Goal: Transaction & Acquisition: Book appointment/travel/reservation

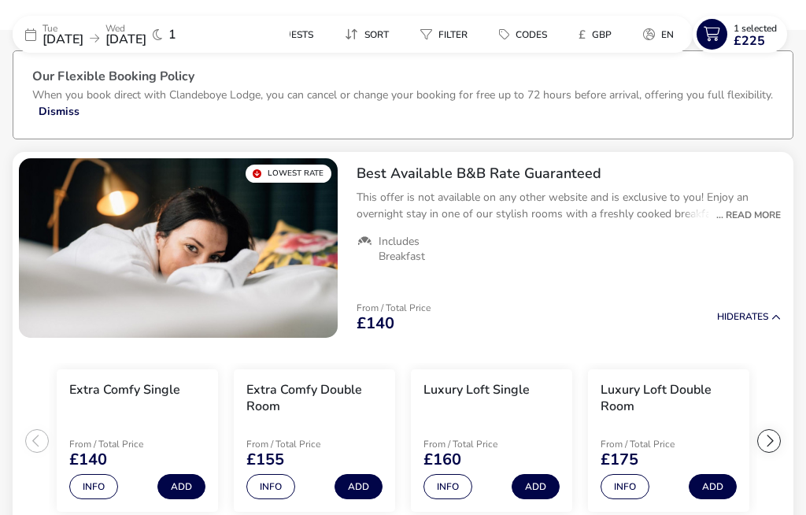
scroll to position [72, 0]
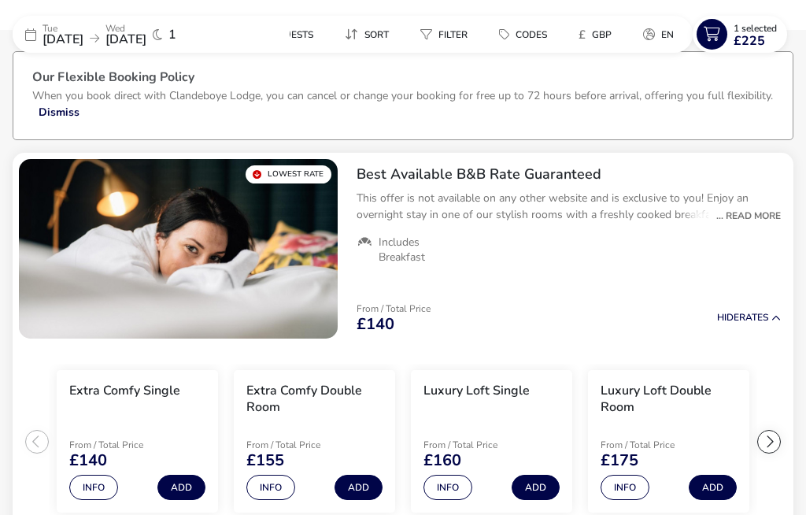
click at [727, 38] on naf-selections-indicator "1 Selected £225" at bounding box center [755, 34] width 56 height 25
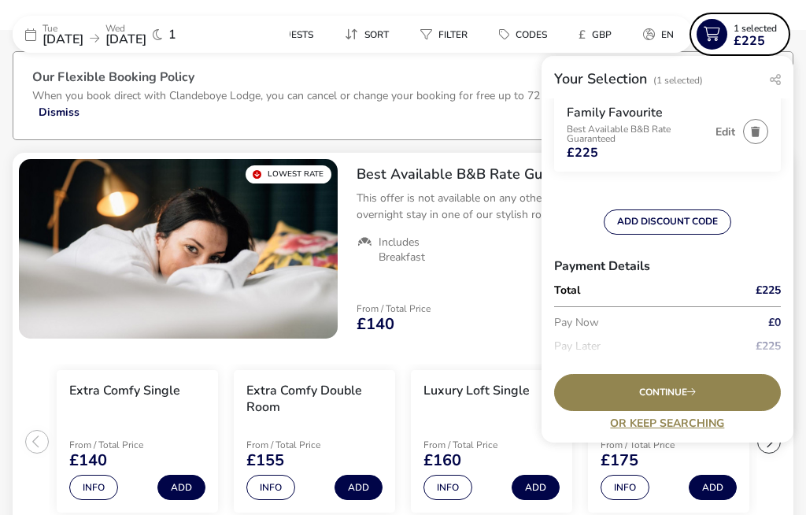
scroll to position [58, 0]
click at [722, 411] on div "Continue" at bounding box center [667, 392] width 227 height 37
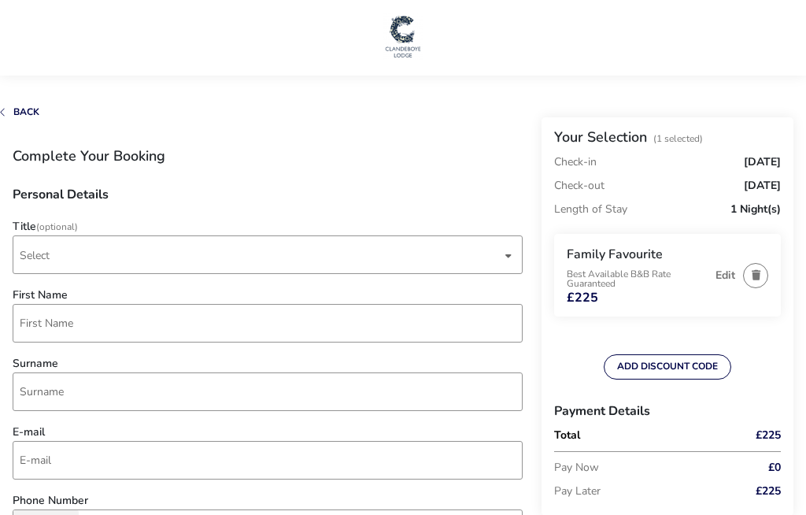
click at [692, 366] on button "ADD DISCOUNT CODE" at bounding box center [668, 366] width 128 height 25
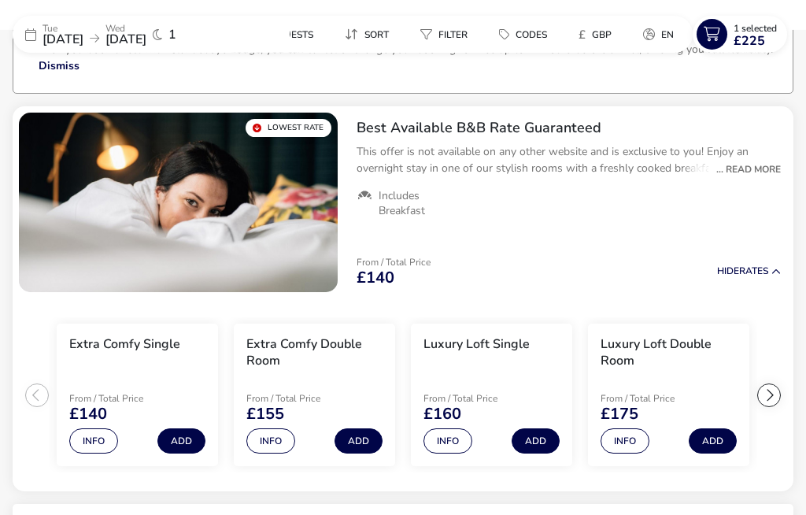
scroll to position [123, 0]
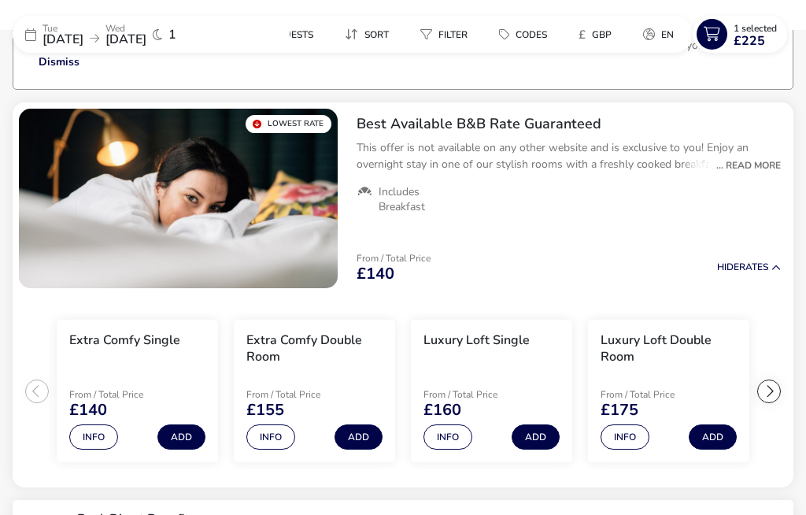
click at [717, 41] on icon at bounding box center [712, 34] width 31 height 31
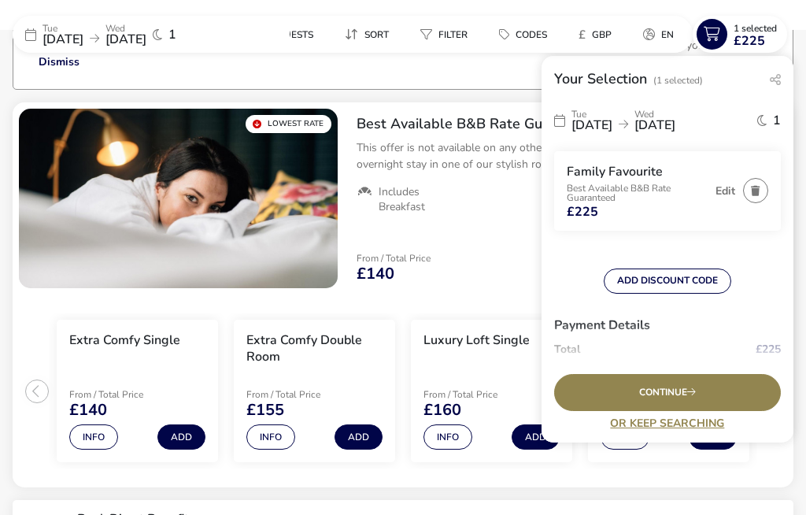
click at [614, 183] on p "Best Available B&B Rate Guaranteed" at bounding box center [637, 192] width 141 height 19
click at [639, 187] on p "Best Available B&B Rate Guaranteed" at bounding box center [637, 192] width 141 height 19
click at [680, 397] on span "Continue" at bounding box center [667, 392] width 57 height 10
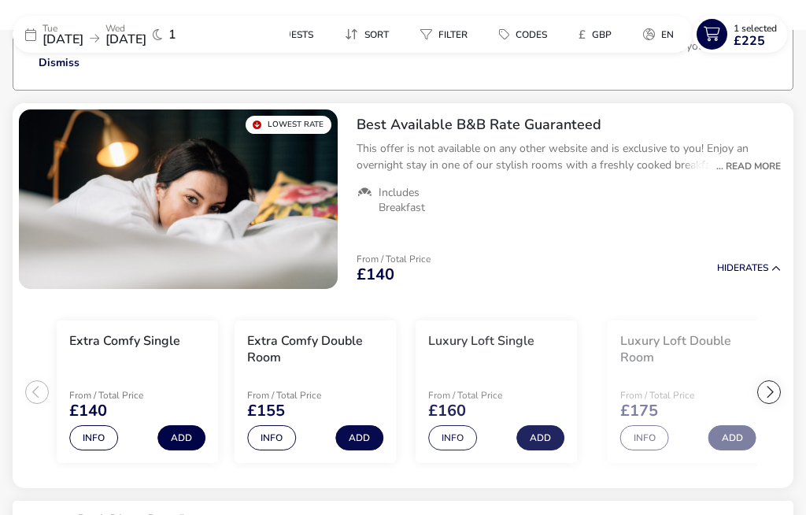
scroll to position [130, 0]
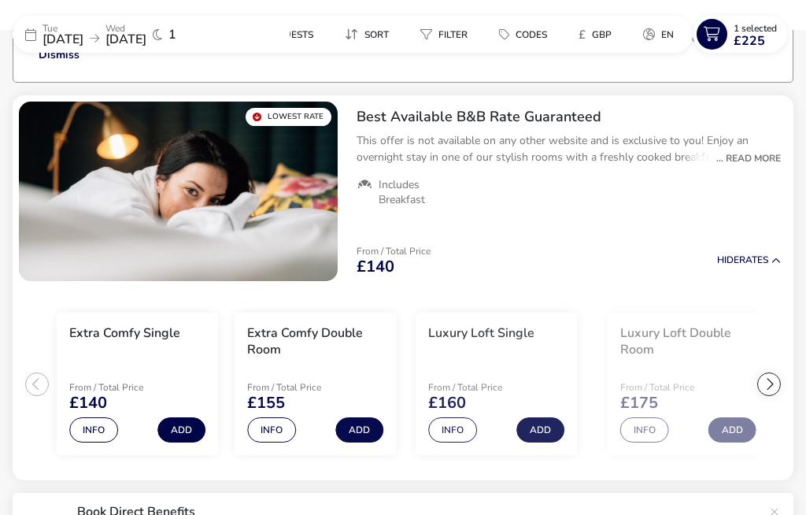
click at [778, 394] on div at bounding box center [769, 384] width 24 height 24
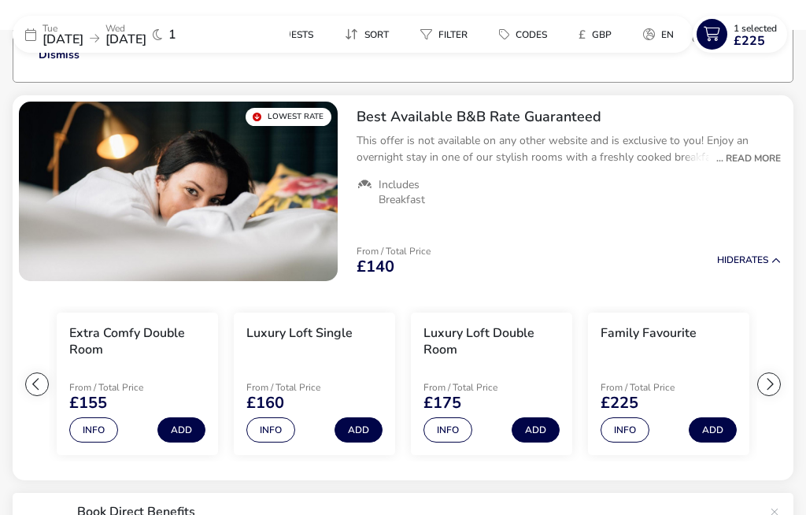
click at [632, 441] on button "Info" at bounding box center [625, 429] width 49 height 25
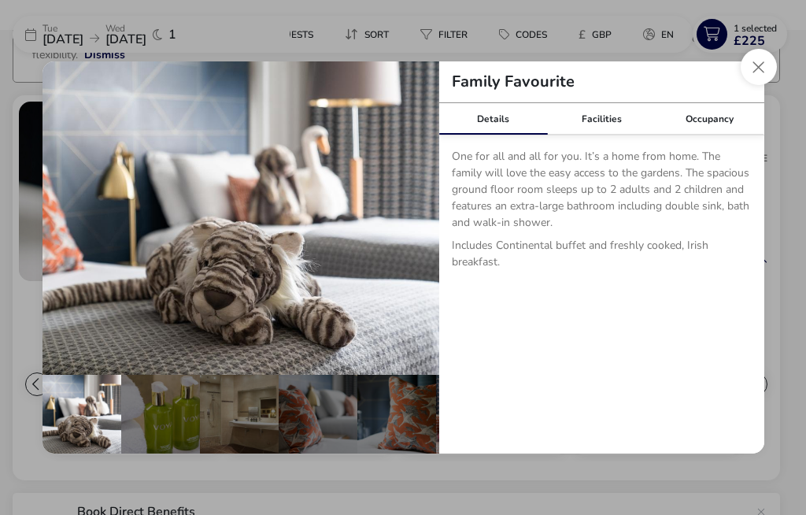
click at [768, 71] on button "Close dialog" at bounding box center [759, 67] width 36 height 36
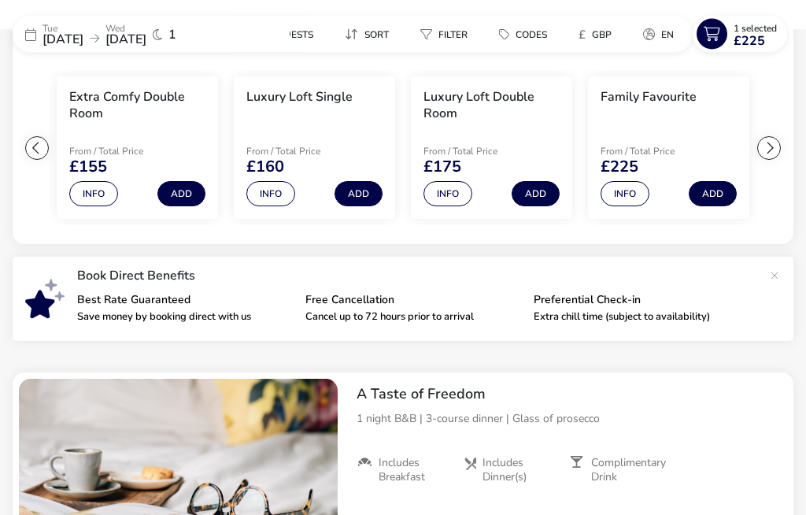
scroll to position [367, 0]
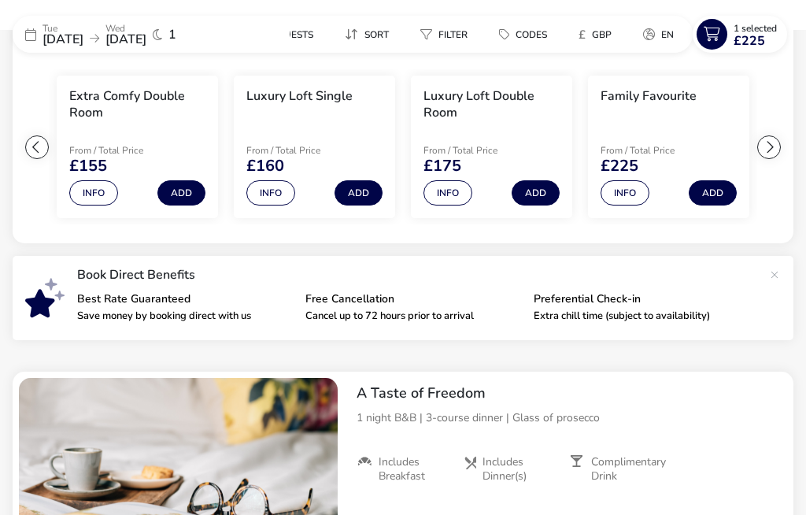
click at [630, 194] on button "Info" at bounding box center [625, 192] width 49 height 25
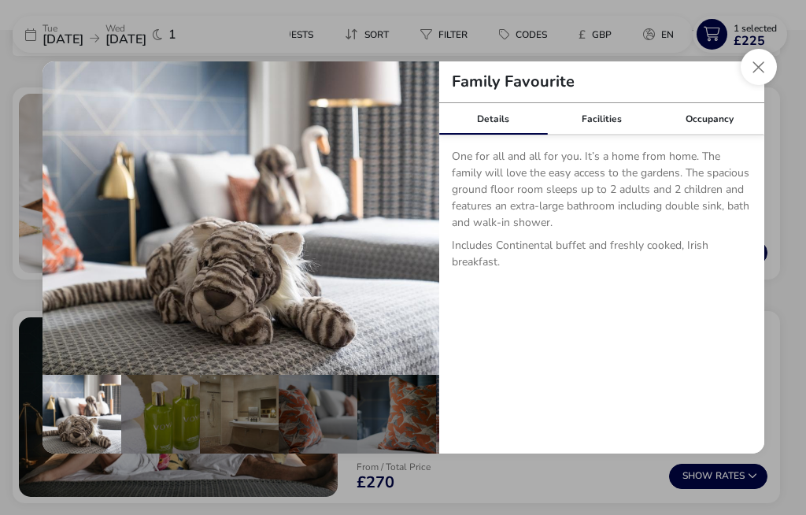
scroll to position [654, 0]
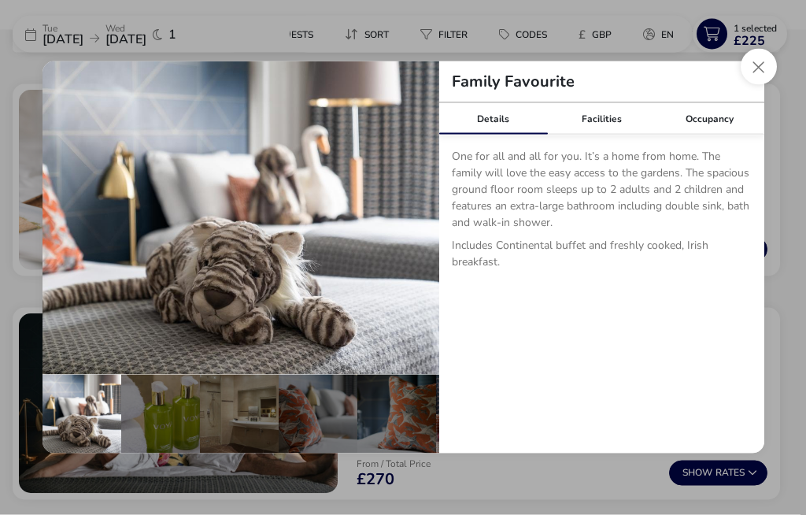
click at [715, 135] on div "Occupancy" at bounding box center [710, 118] width 109 height 31
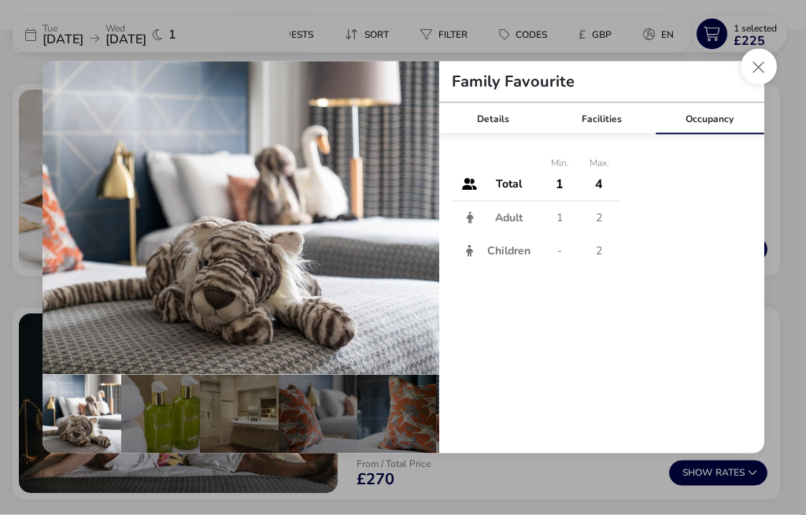
scroll to position [655, 0]
click at [766, 85] on button "Close dialog" at bounding box center [759, 67] width 36 height 36
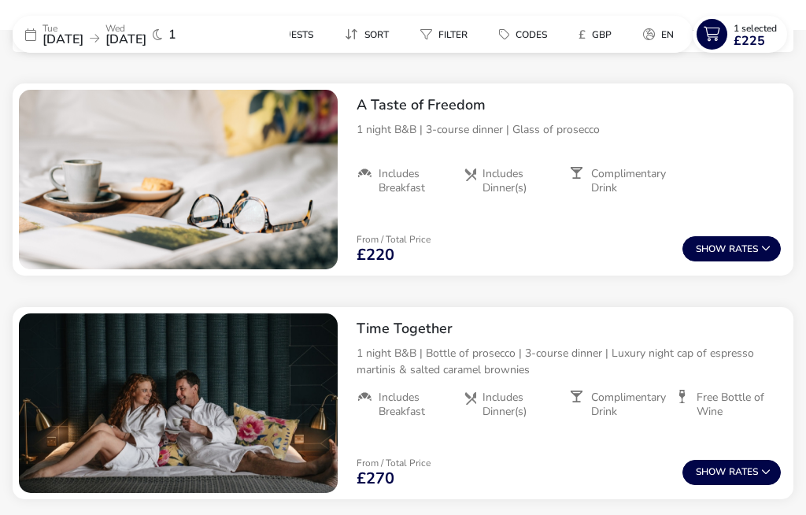
click at [734, 35] on span "£225" at bounding box center [749, 41] width 31 height 13
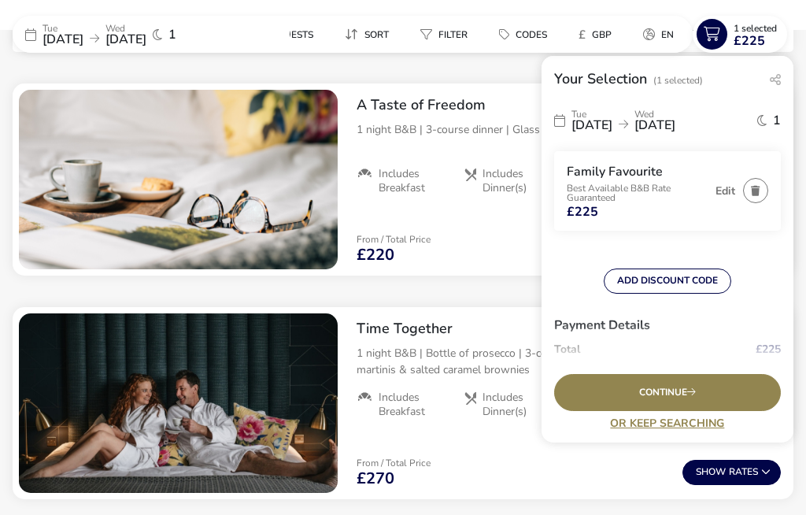
click at [700, 411] on div "Continue" at bounding box center [667, 392] width 227 height 37
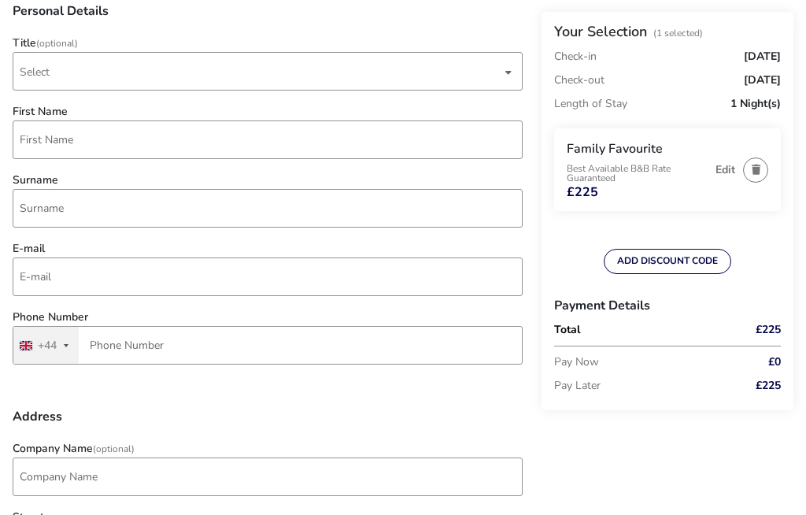
scroll to position [158, 0]
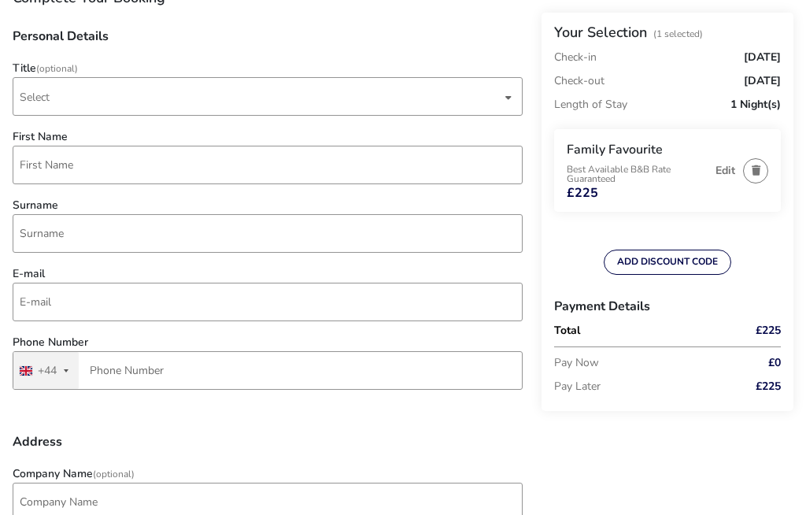
click at [593, 394] on p "Pay Later" at bounding box center [644, 387] width 181 height 24
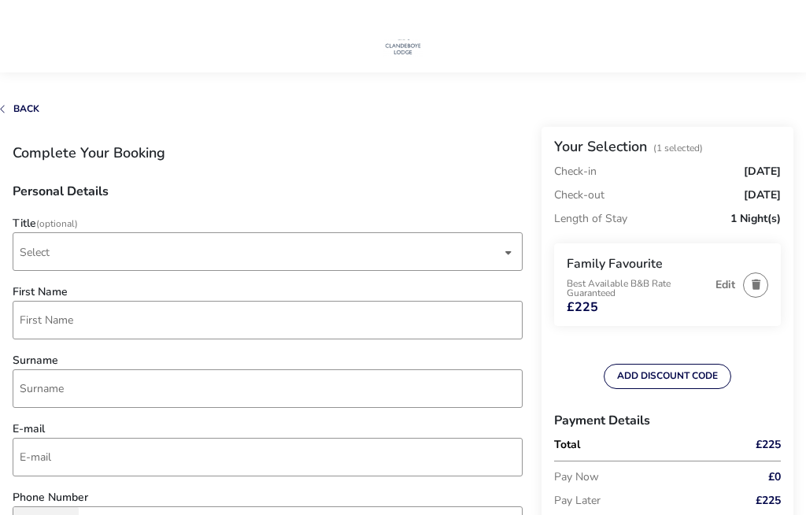
scroll to position [0, 0]
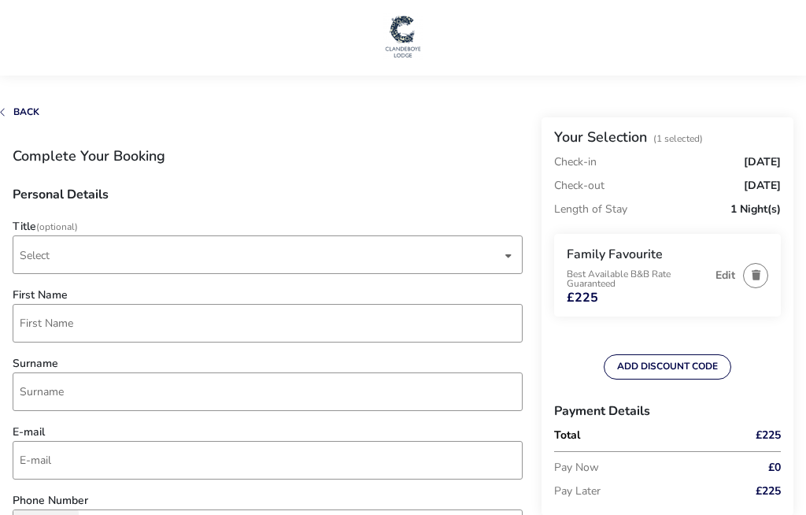
click at [62, 254] on span "Select" at bounding box center [261, 254] width 482 height 37
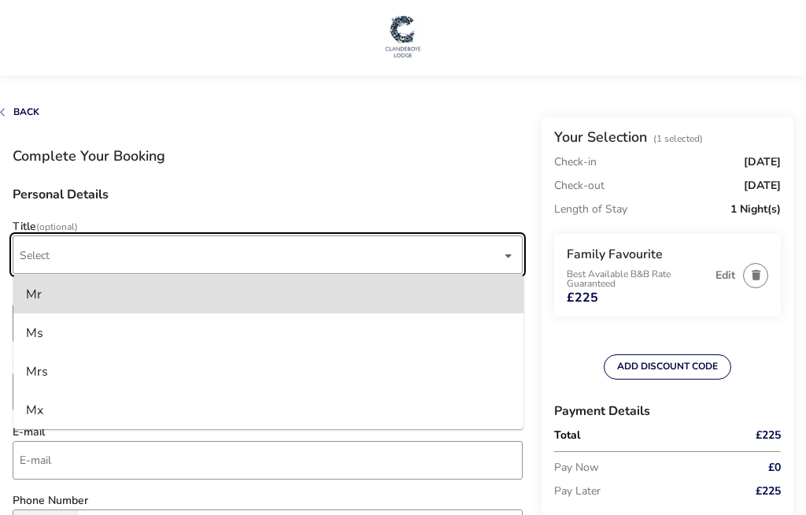
click at [49, 374] on li "Mrs" at bounding box center [268, 371] width 510 height 39
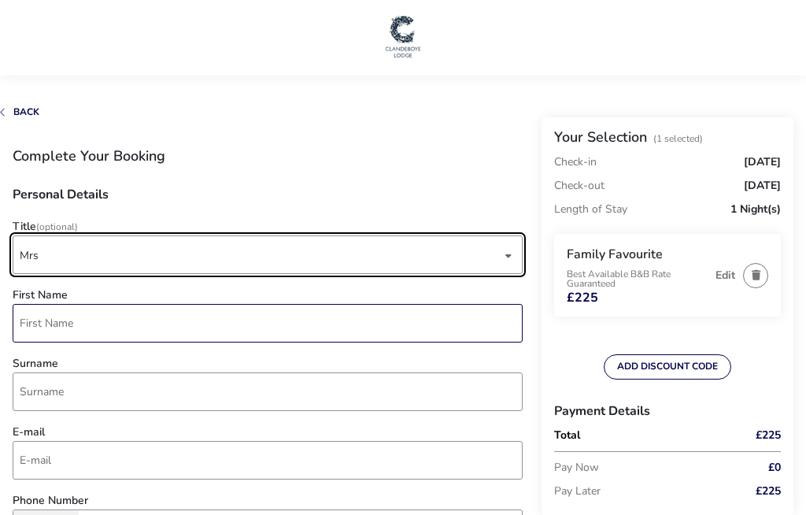
click at [50, 335] on input "First Name" at bounding box center [268, 323] width 510 height 39
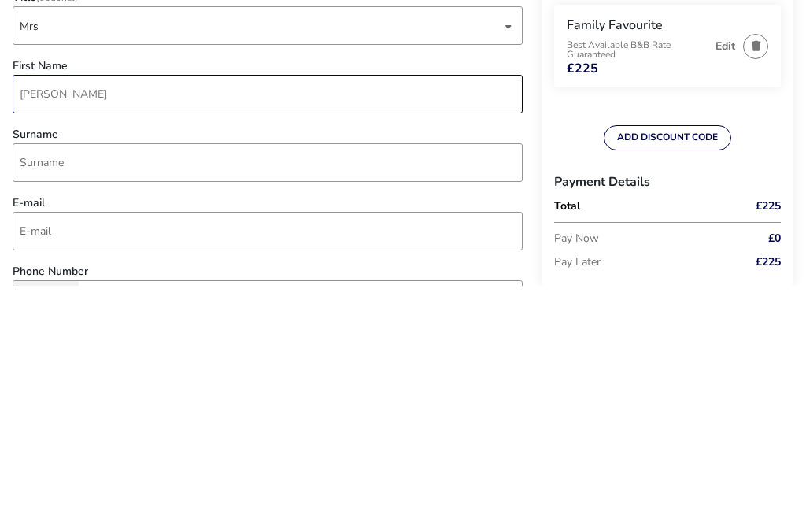
type input "[PERSON_NAME]"
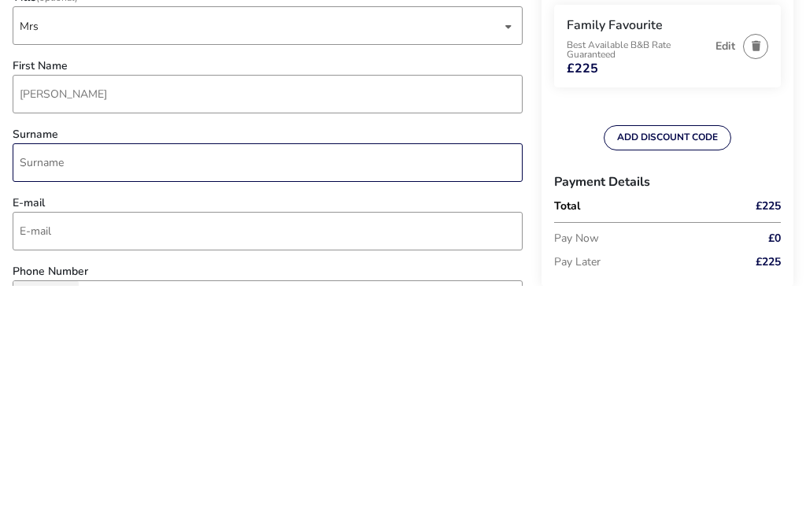
click at [32, 372] on input "Surname" at bounding box center [268, 391] width 510 height 39
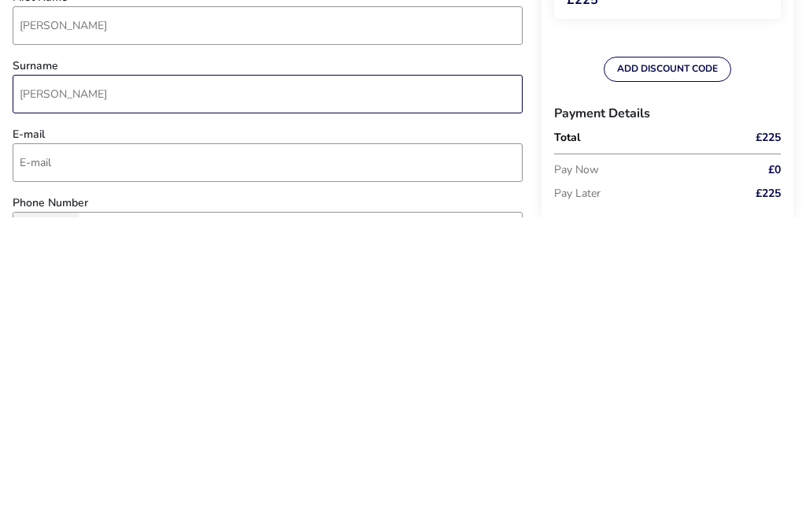
type input "[PERSON_NAME]"
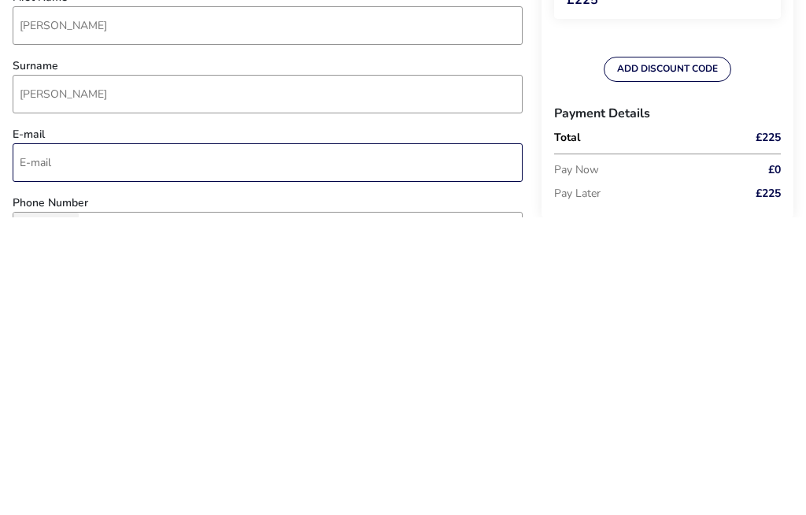
click at [45, 441] on input "E-mail" at bounding box center [268, 460] width 510 height 39
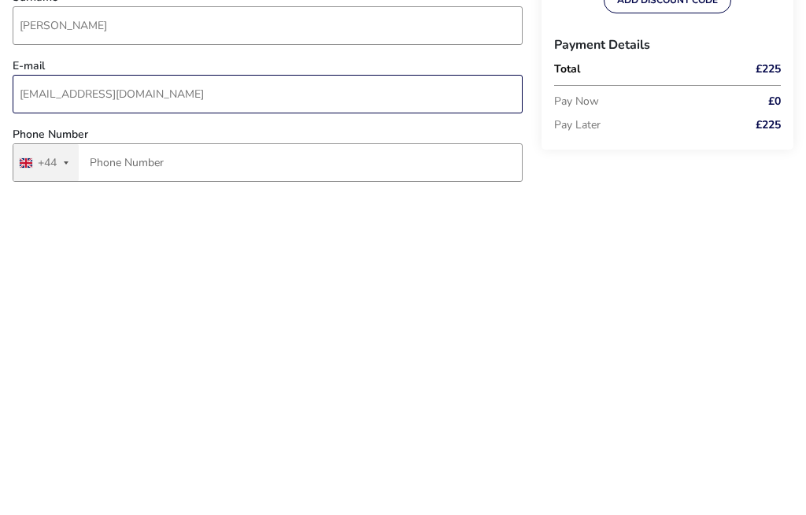
type input "[EMAIL_ADDRESS][DOMAIN_NAME]"
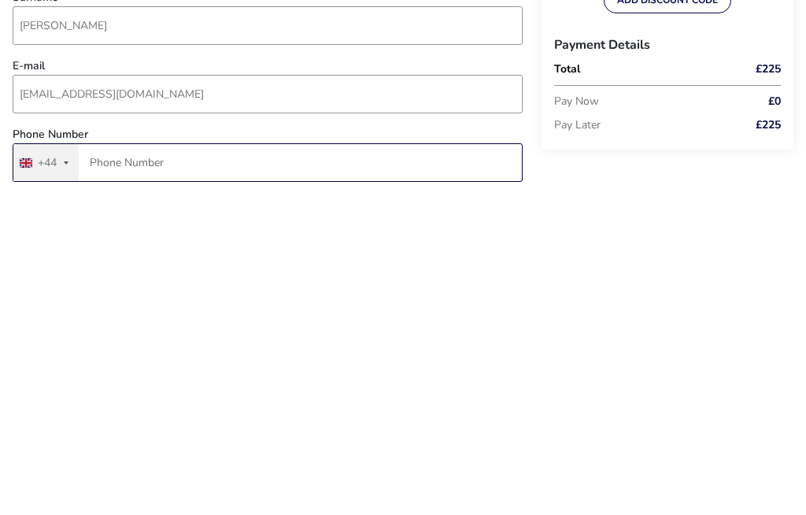
click at [136, 465] on input "Phone Number" at bounding box center [268, 484] width 510 height 39
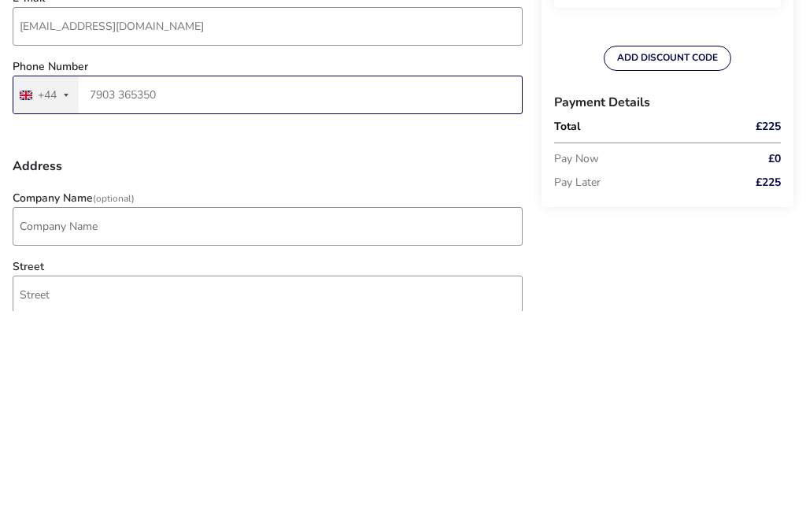
scroll to position [231, 0]
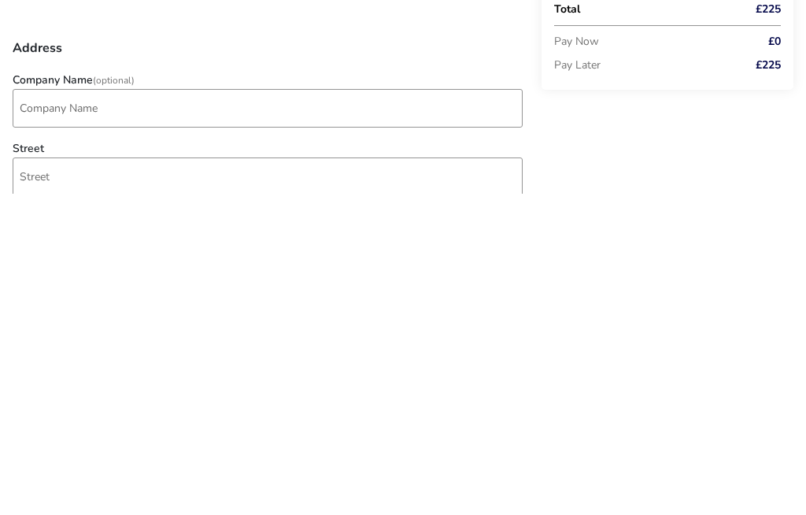
type input "7903 365350"
click at [51, 479] on input "Street" at bounding box center [268, 498] width 510 height 39
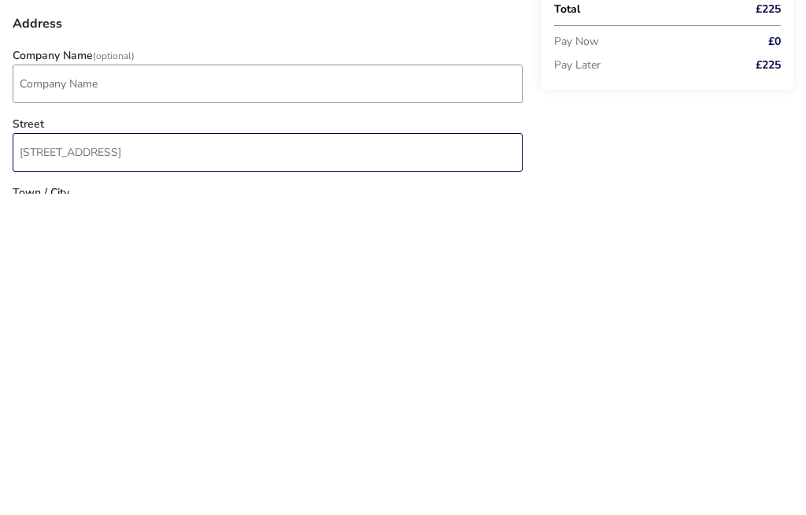
type input "[STREET_ADDRESS]"
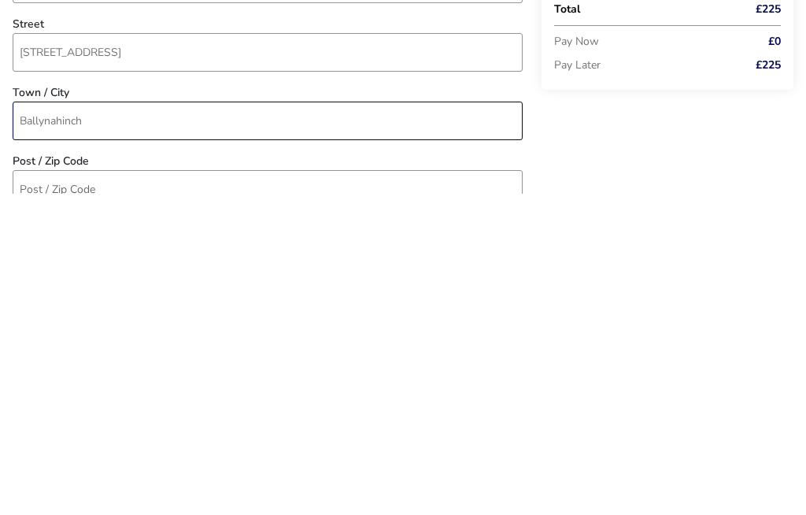
type input "Ballynahinch"
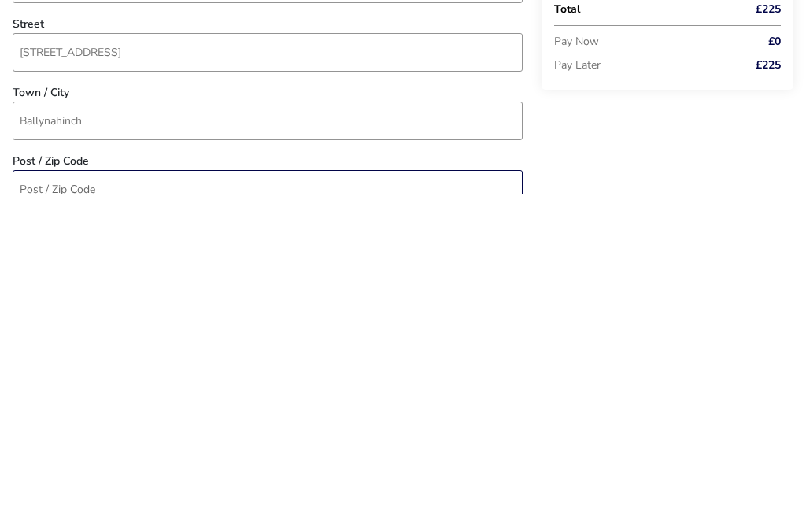
click at [35, 491] on input "Post / Zip Code" at bounding box center [268, 510] width 510 height 39
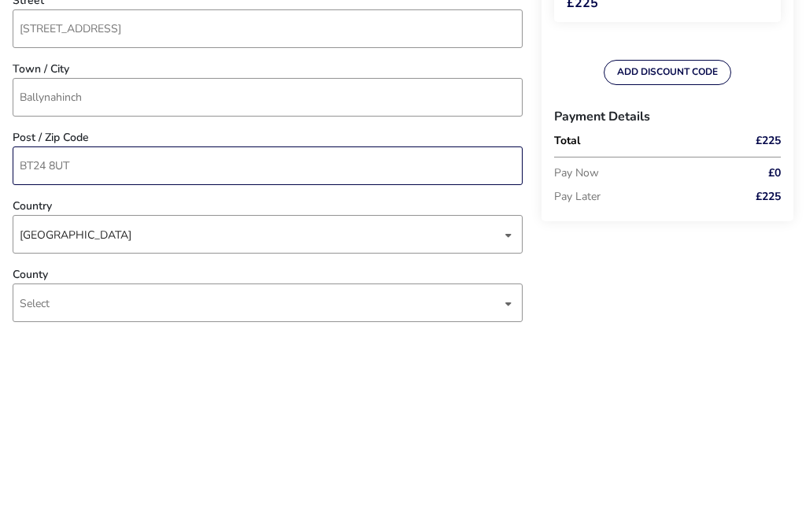
scroll to position [512, 0]
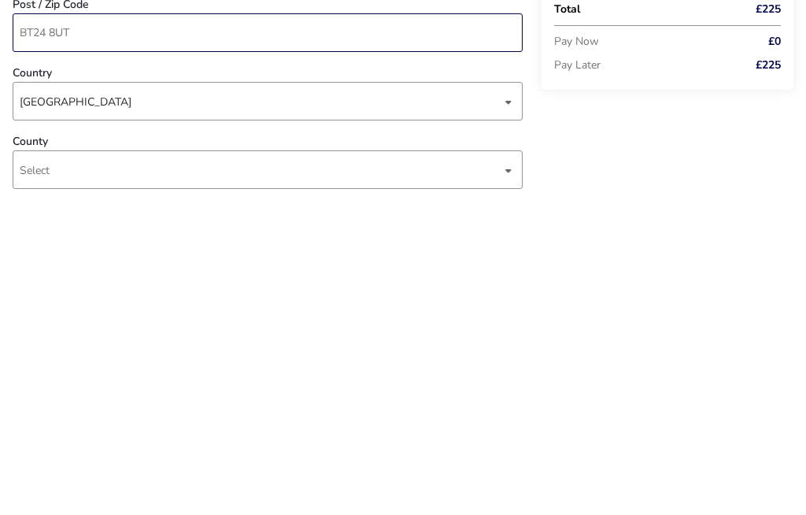
type input "BT24 8UT"
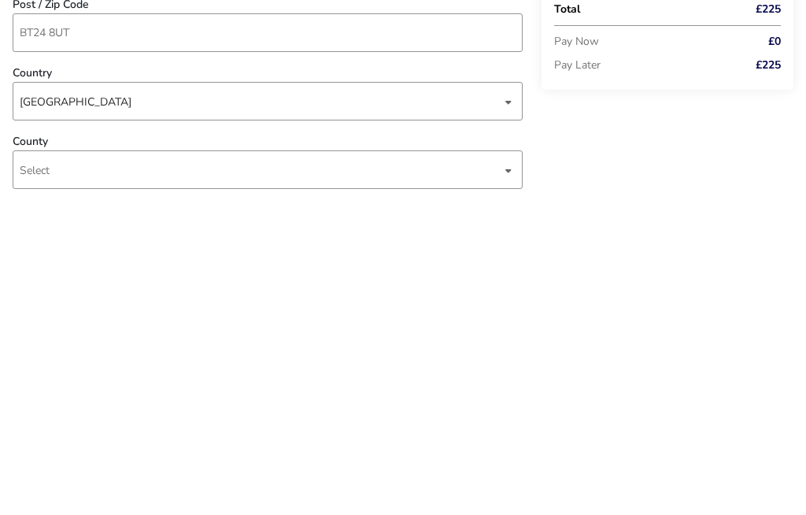
click at [32, 484] on span "Select" at bounding box center [35, 491] width 30 height 15
click at [509, 476] on div "dropdown trigger" at bounding box center [509, 491] width 8 height 31
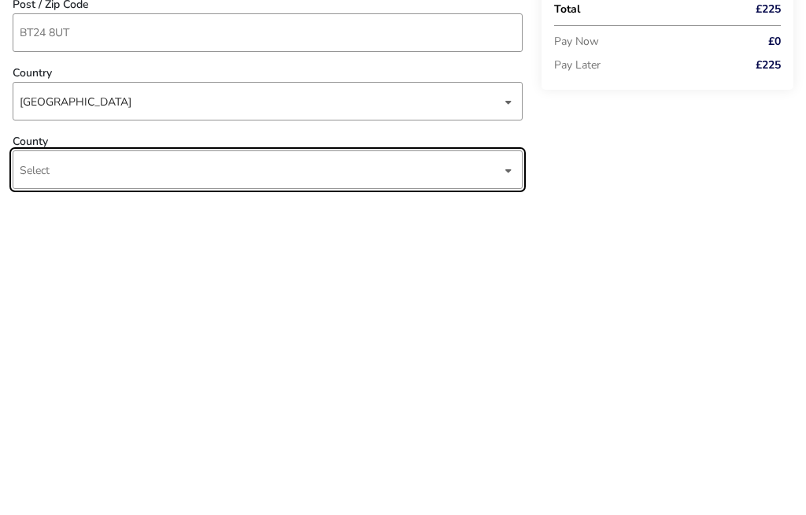
scroll to position [855, 0]
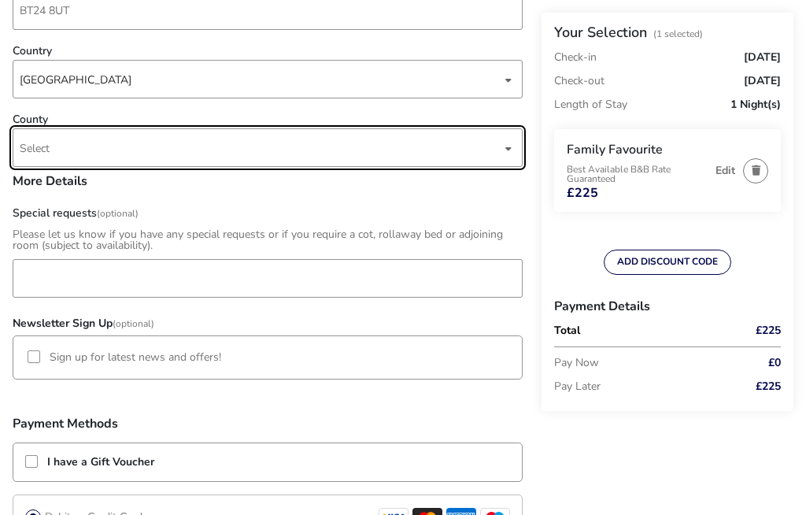
click at [512, 160] on div "dropdown trigger" at bounding box center [509, 148] width 8 height 31
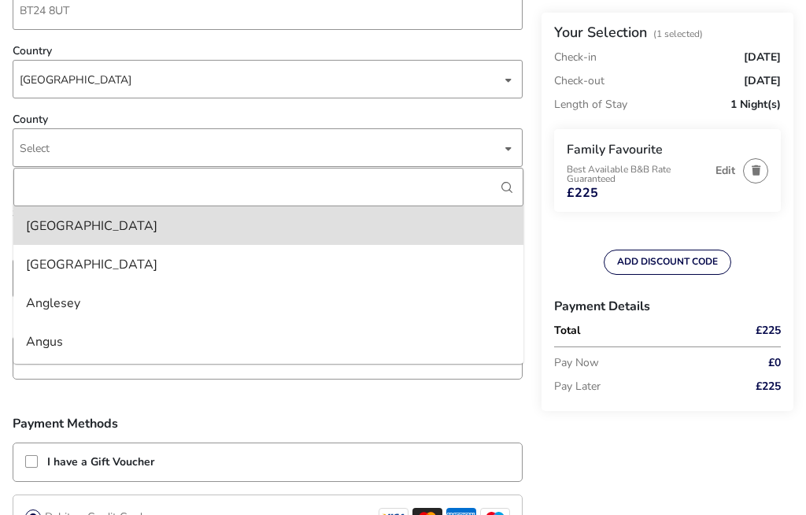
click at [40, 154] on span "Select" at bounding box center [35, 148] width 30 height 15
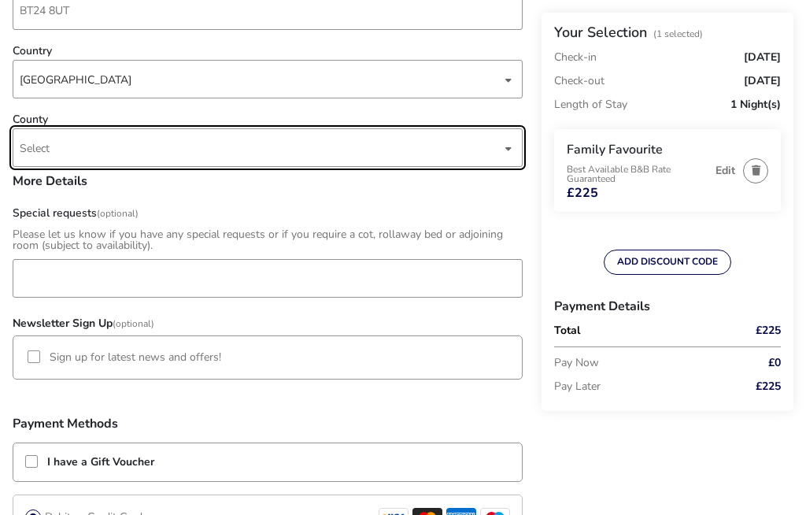
click at [37, 156] on span "Select" at bounding box center [35, 148] width 30 height 15
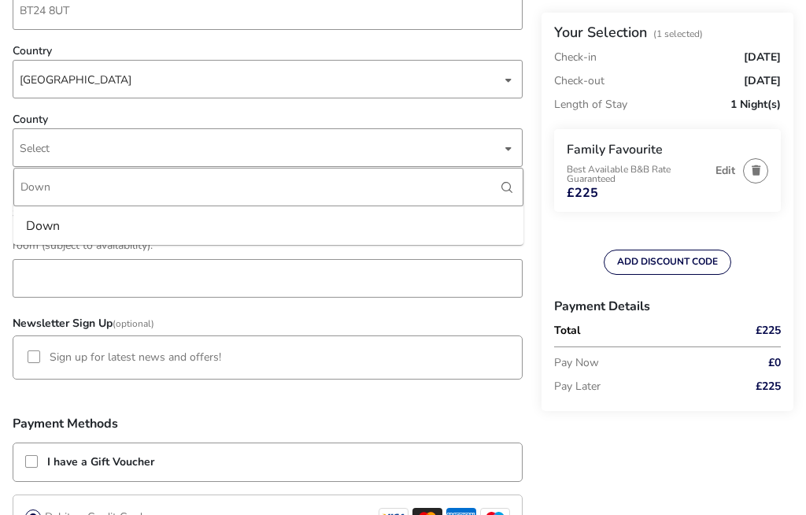
click at [510, 162] on div "dropdown trigger" at bounding box center [509, 148] width 8 height 31
type input "Down"
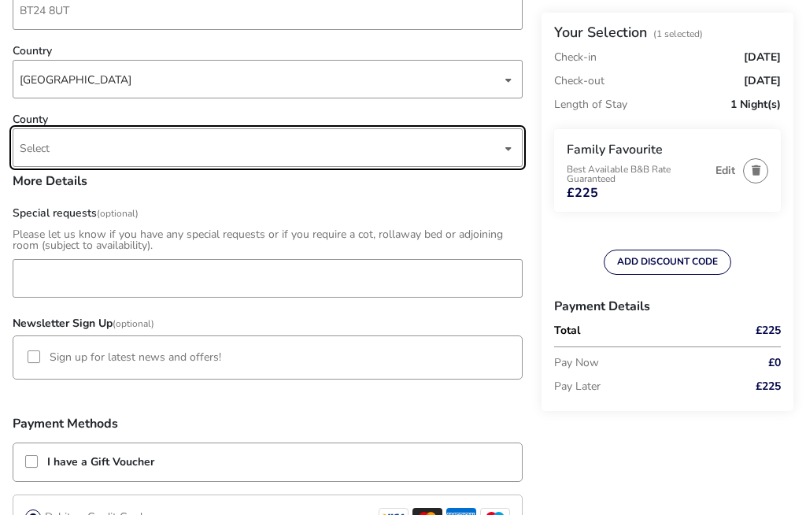
click at [506, 157] on div "dropdown trigger" at bounding box center [509, 148] width 8 height 31
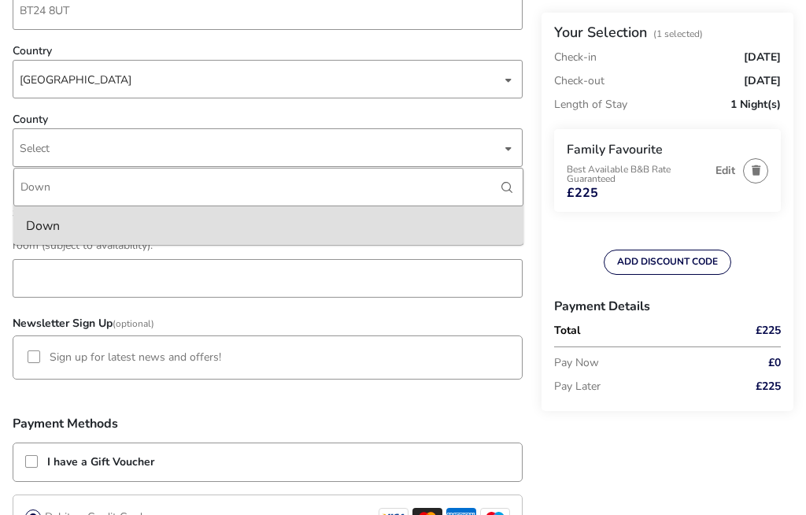
click at [72, 238] on li "Down" at bounding box center [268, 225] width 510 height 39
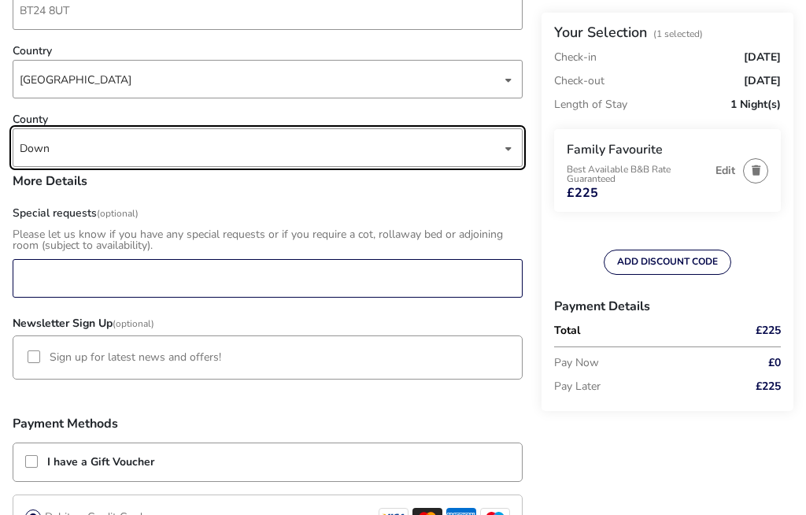
click at [42, 290] on input "Special requests (Optional)" at bounding box center [268, 278] width 510 height 39
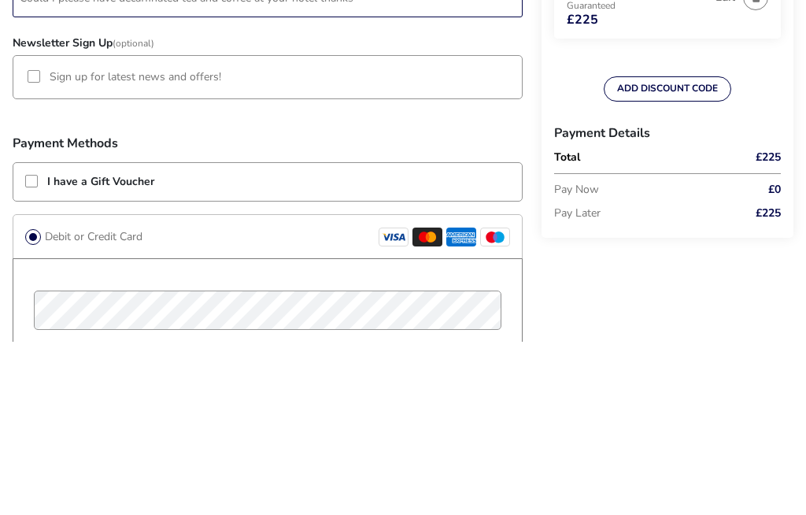
scroll to position [963, 0]
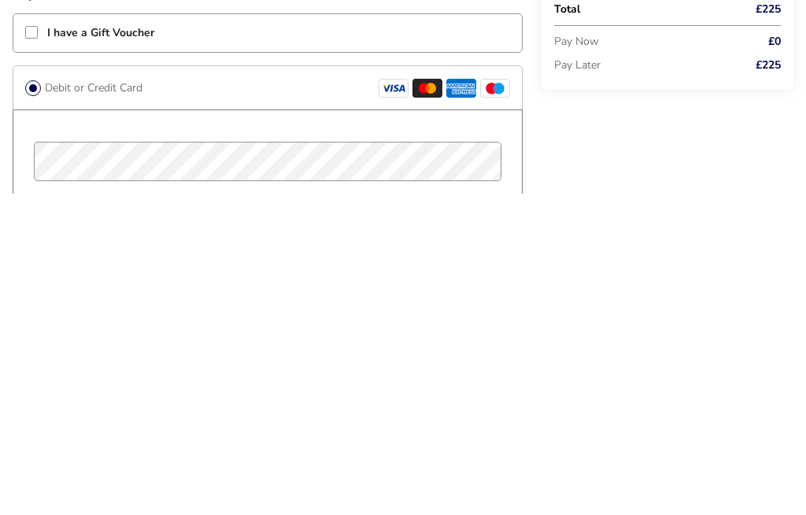
type input "Could I please have decaffinated tea and coffee at your hotel thanks"
click at [773, 381] on span "£225" at bounding box center [768, 386] width 25 height 11
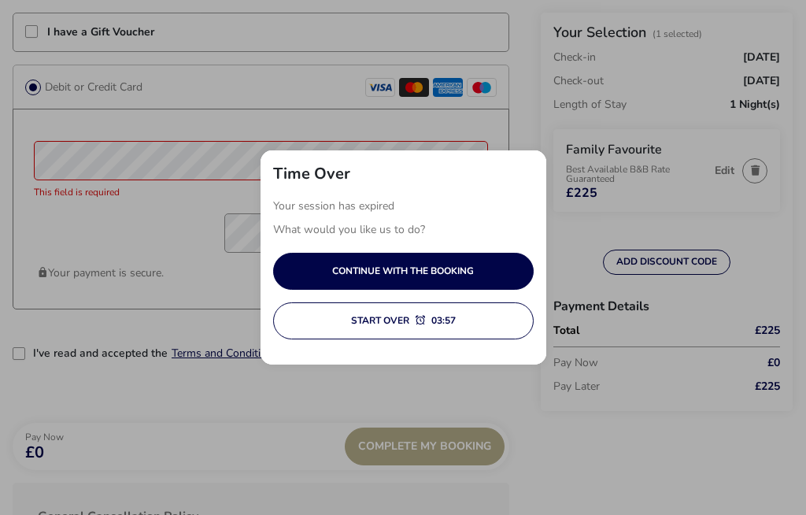
click at [453, 290] on button "Continue with the booking" at bounding box center [403, 271] width 261 height 37
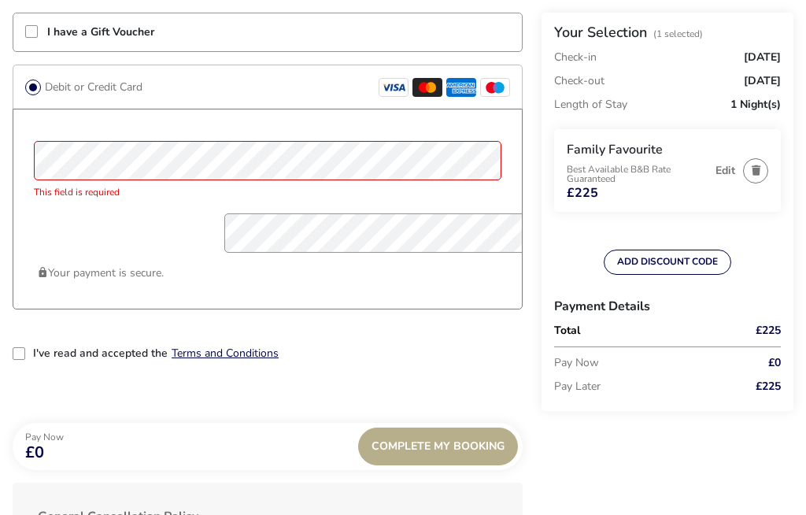
click at [596, 399] on div "Your Selection (1 Selected) Check-in [DATE] Check-out [DATE] Length of Stay 1 N…" at bounding box center [668, 212] width 252 height 398
click at [593, 397] on div "Your Selection (1 Selected) Check-in [DATE] Check-out [DATE] Length of Stay 1 N…" at bounding box center [668, 212] width 252 height 398
click at [588, 403] on div "Your Selection (1 Selected) Check-in [DATE] Check-out [DATE] Length of Stay 1 N…" at bounding box center [668, 212] width 252 height 398
click at [768, 404] on div "Your Selection (1 Selected) Check-in [DATE] Check-out [DATE] Length of Stay 1 N…" at bounding box center [668, 212] width 252 height 398
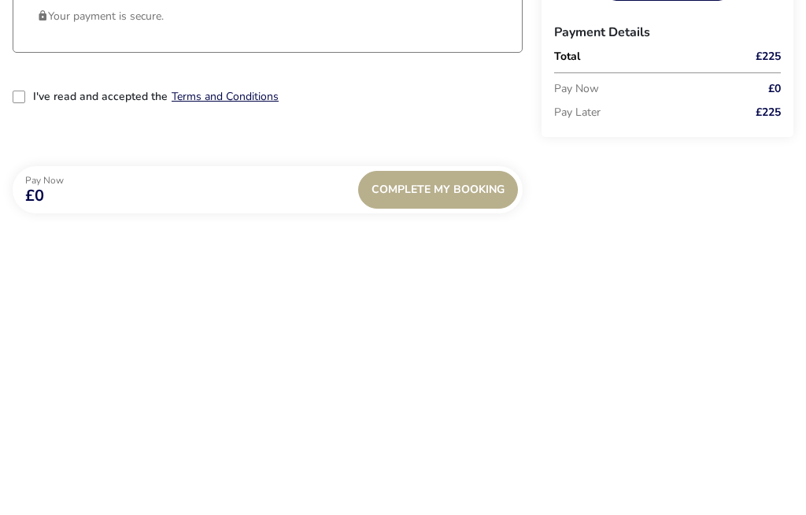
scroll to position [1525, 0]
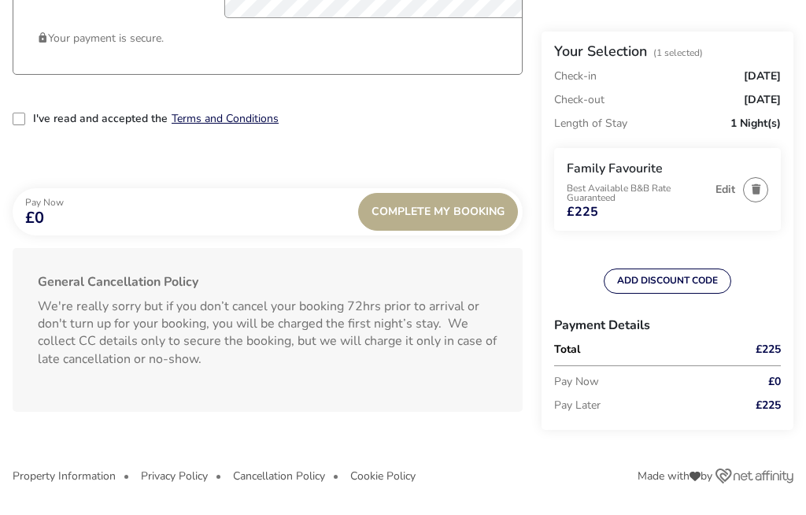
click at [16, 125] on span at bounding box center [19, 119] width 13 height 13
click at [65, 124] on label "I've read and accepted the" at bounding box center [100, 118] width 135 height 11
click at [21, 120] on input "I've read and accepted the" at bounding box center [21, 120] width 0 height 0
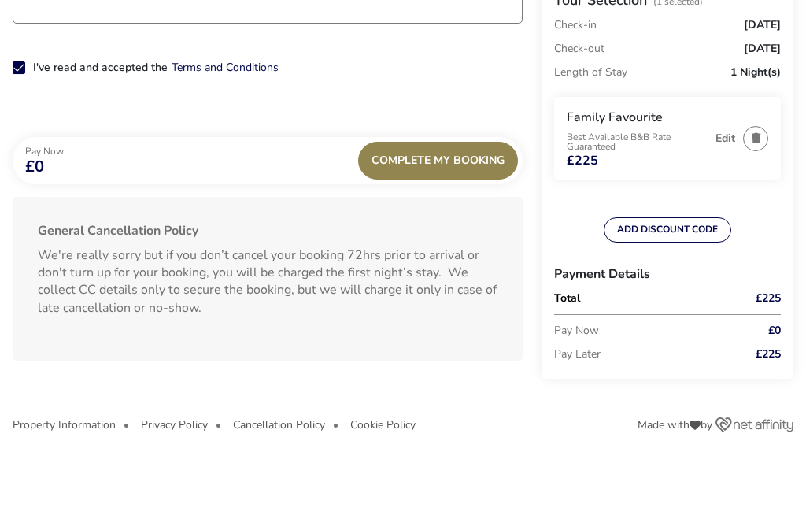
scroll to position [1568, 0]
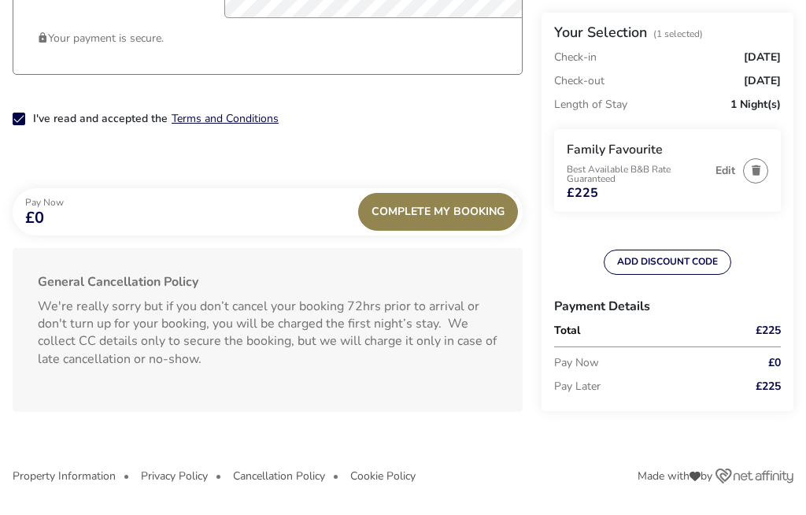
click at [450, 231] on div "Complete My Booking" at bounding box center [438, 212] width 160 height 38
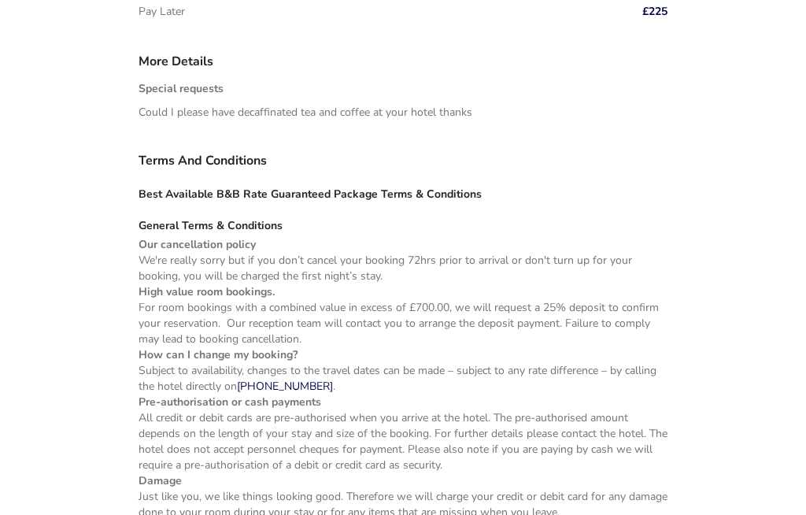
scroll to position [1000, 0]
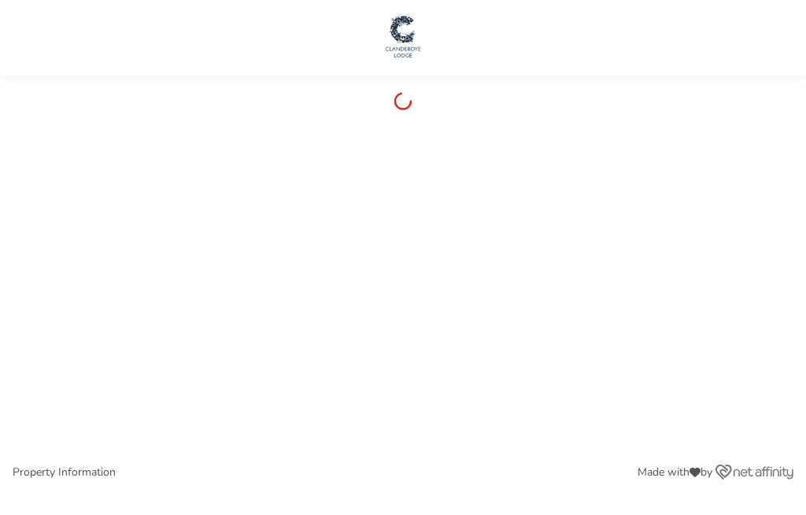
scroll to position [51, 0]
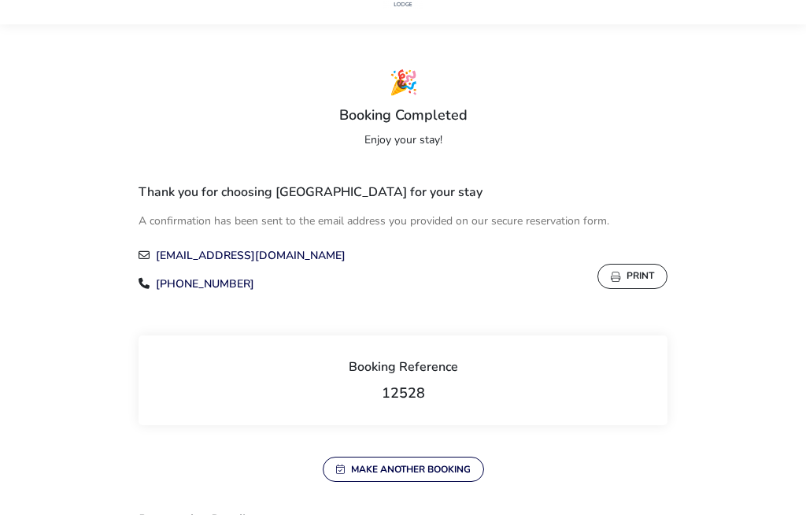
checkbox input "true"
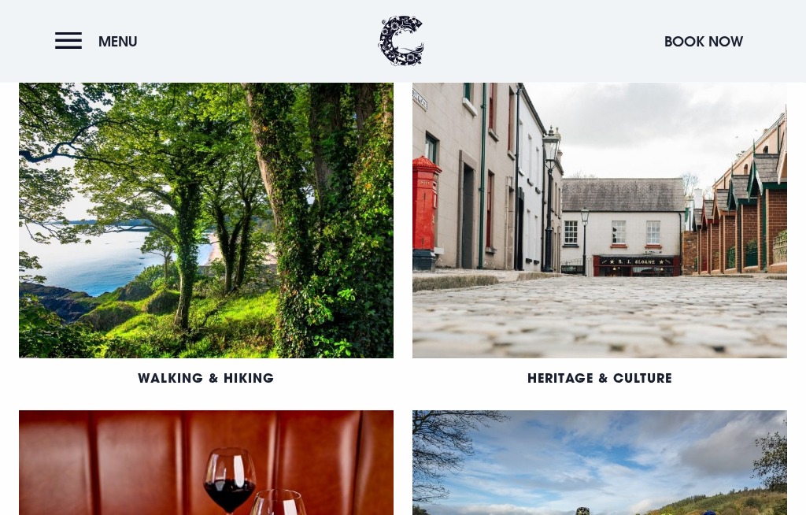
scroll to position [766, 0]
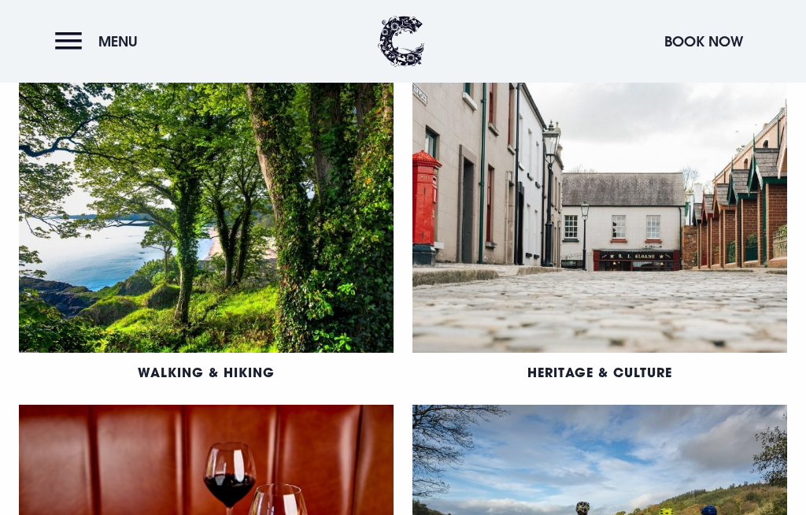
click at [161, 364] on link "Walking & Hiking" at bounding box center [206, 372] width 137 height 17
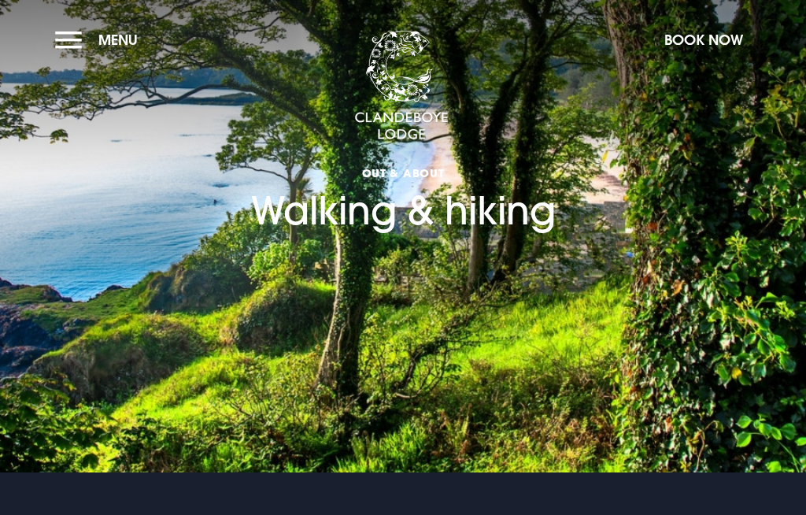
click at [116, 28] on button "Menu" at bounding box center [100, 40] width 91 height 34
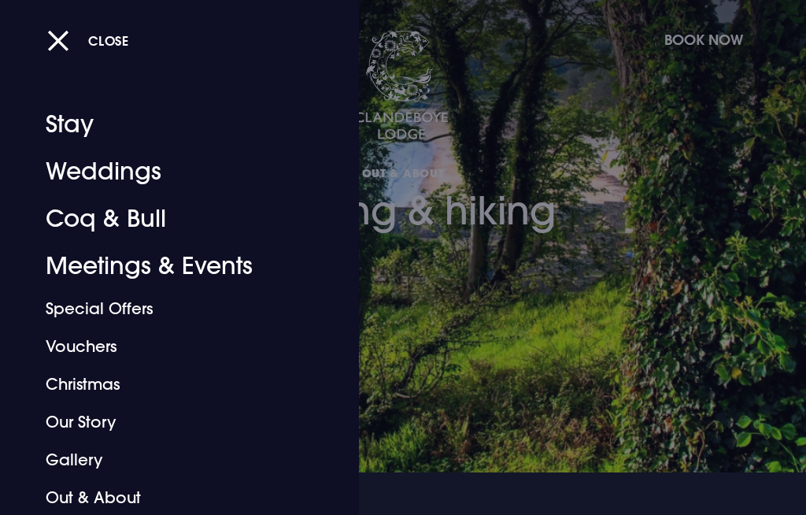
click at [48, 42] on button "Close" at bounding box center [88, 40] width 82 height 32
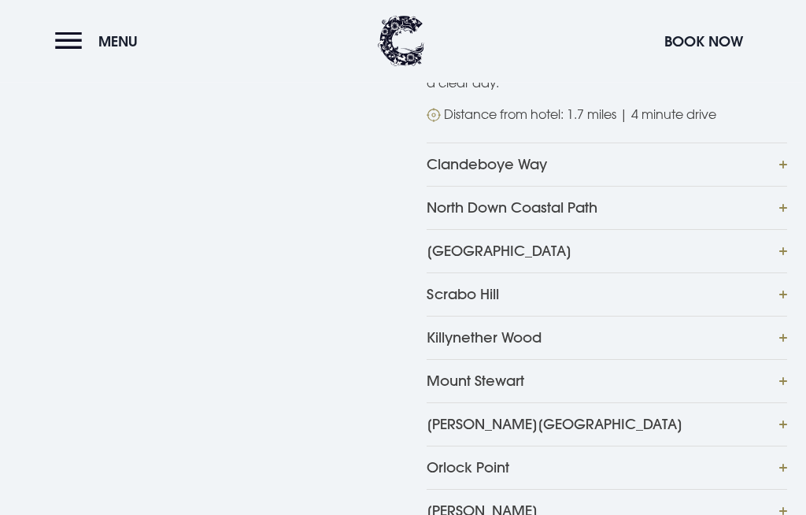
scroll to position [885, 0]
click at [579, 402] on button "Redburn Country Park" at bounding box center [607, 423] width 360 height 43
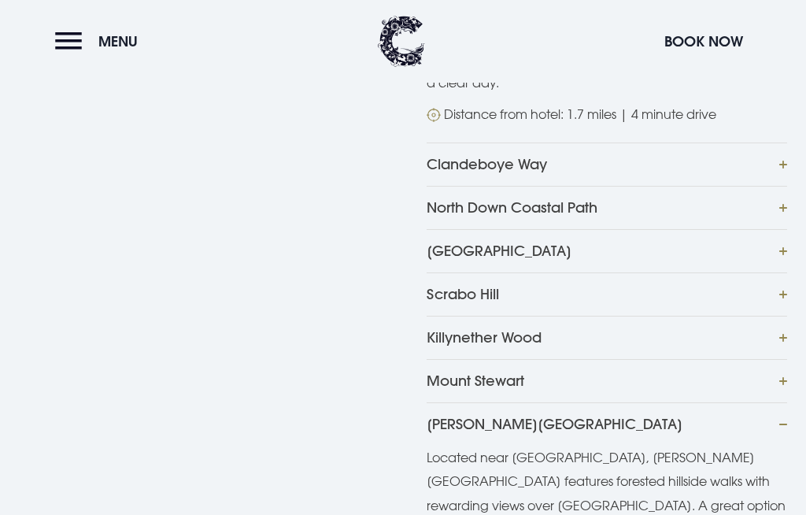
click at [622, 229] on button "Crawfordsburn Country Park" at bounding box center [607, 250] width 360 height 43
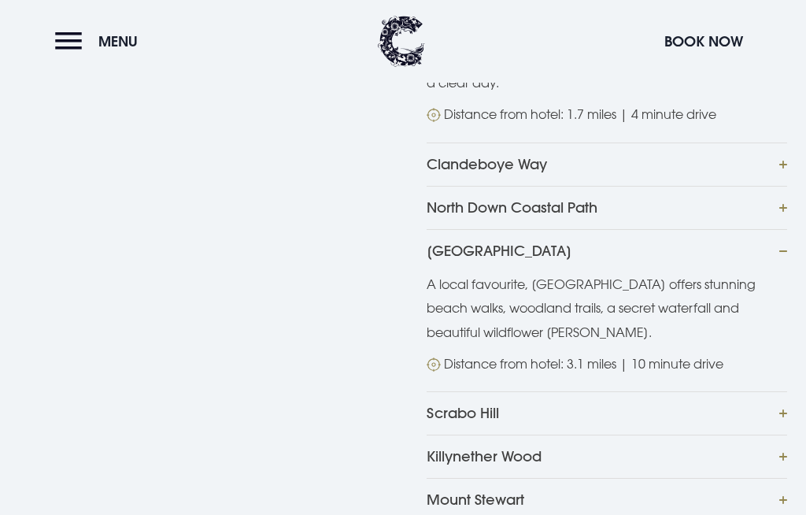
click at [798, 360] on div "Cairn Wood Nestled just outside Bangor, Cairn Wood is a great dog-friendly walk…" at bounding box center [403, 351] width 806 height 887
click at [779, 391] on button "Scrabo Hill" at bounding box center [607, 412] width 360 height 43
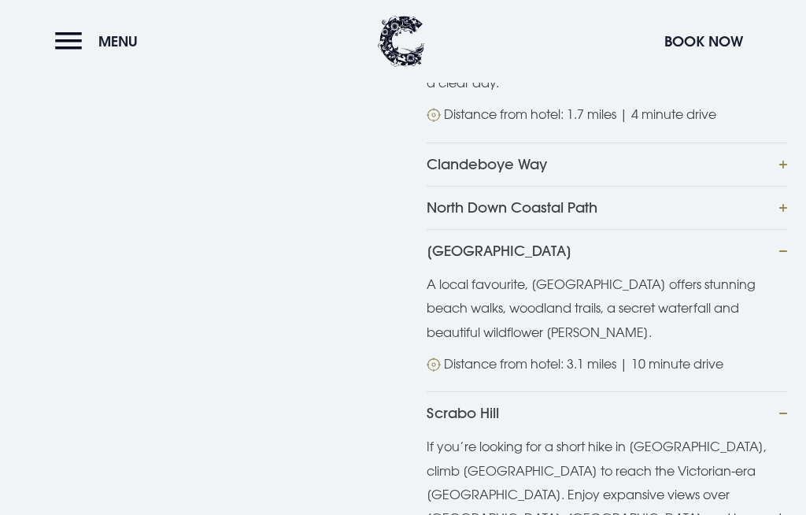
click at [798, 367] on div "Cairn Wood Nestled just outside Bangor, Cairn Wood is a great dog-friendly walk…" at bounding box center [403, 423] width 806 height 1030
click at [800, 373] on div "Cairn Wood Nestled just outside Bangor, Cairn Wood is a great dog-friendly walk…" at bounding box center [403, 423] width 806 height 1030
click at [785, 391] on button "Scrabo Hill" at bounding box center [607, 412] width 360 height 43
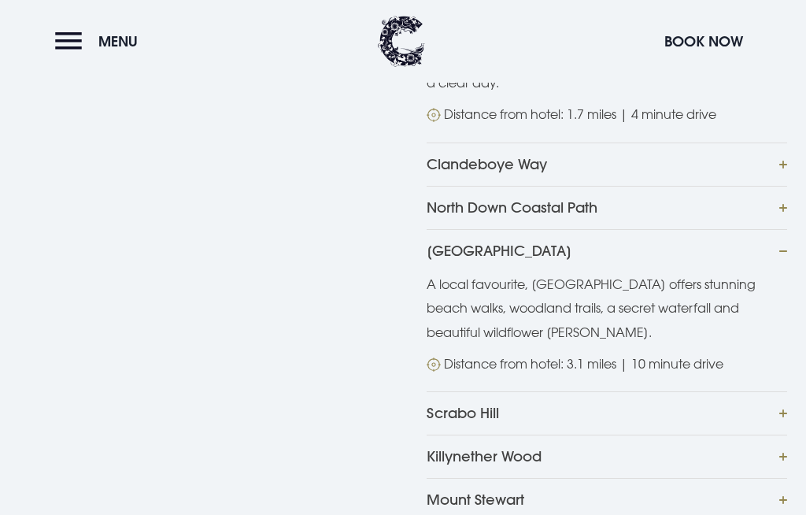
click at [799, 403] on div "Cairn Wood Nestled just outside Bangor, Cairn Wood is a great dog-friendly walk…" at bounding box center [403, 351] width 806 height 887
click at [784, 434] on button "Killynether Wood" at bounding box center [607, 455] width 360 height 43
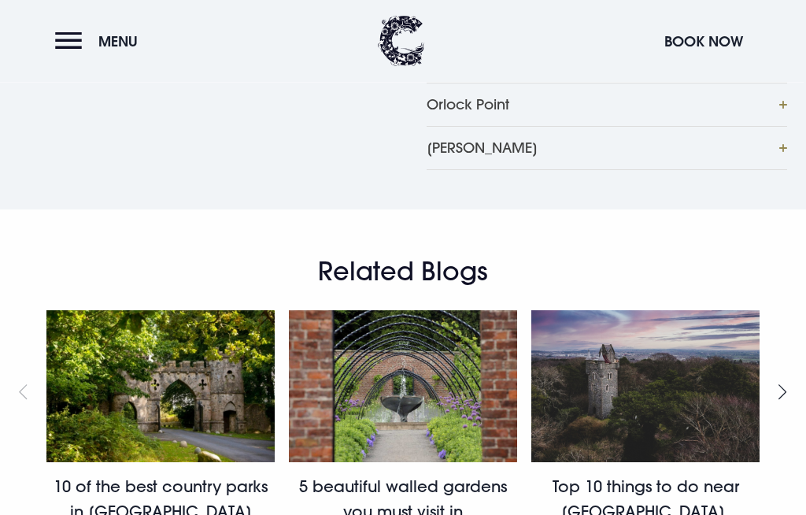
scroll to position [1678, 0]
click at [140, 476] on link "10 of the best country parks in Northern Ireland" at bounding box center [161, 498] width 214 height 45
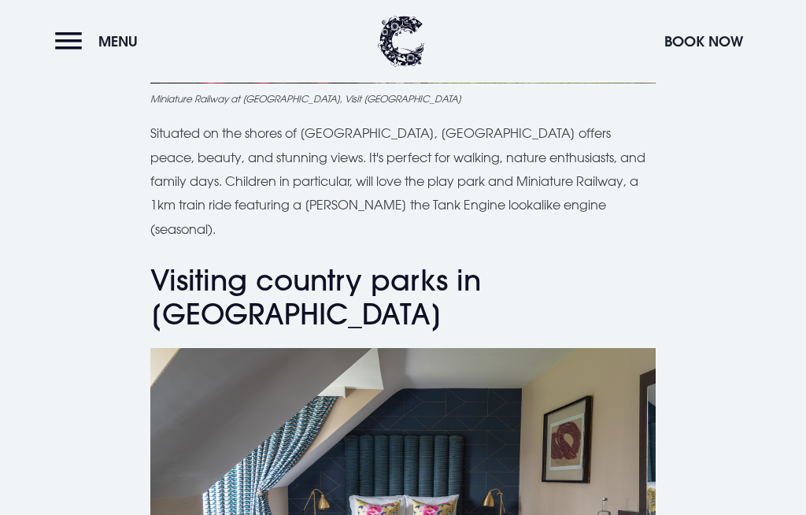
scroll to position [6269, 0]
